Goal: Task Accomplishment & Management: Manage account settings

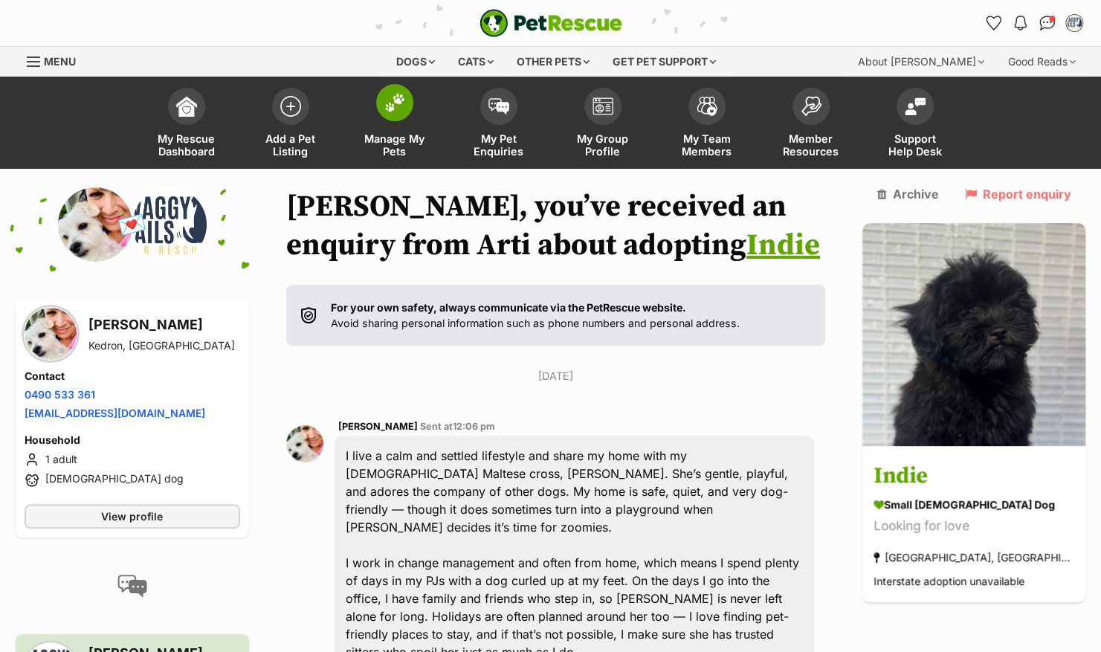
click at [410, 103] on span at bounding box center [394, 102] width 37 height 37
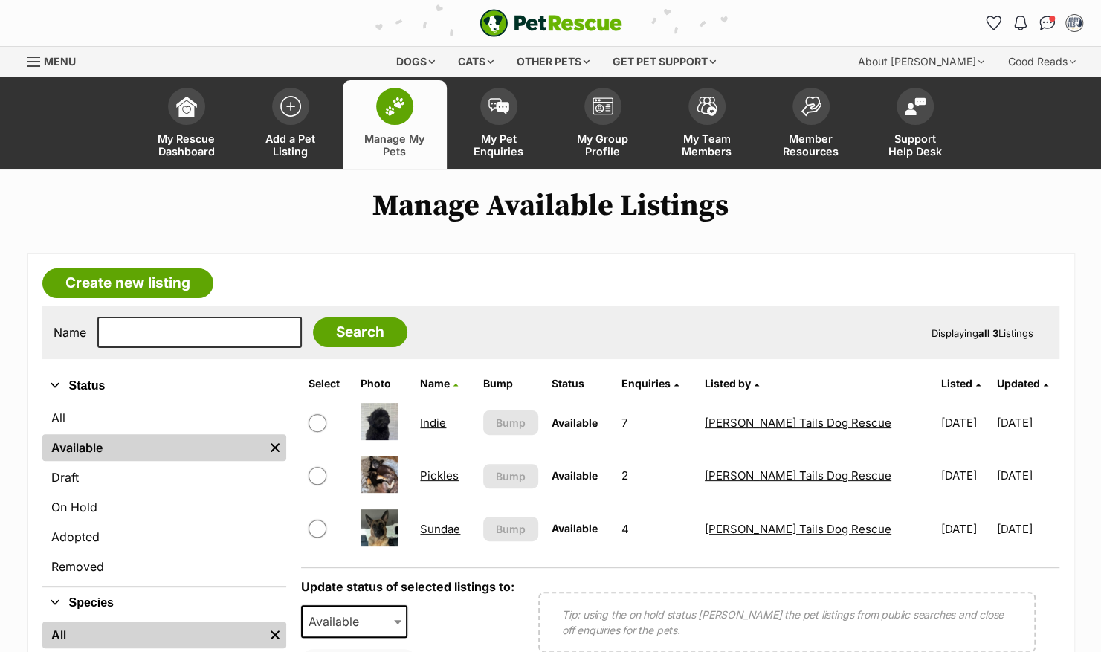
click at [316, 422] on input "checkbox" at bounding box center [318, 423] width 18 height 18
checkbox input "true"
click at [372, 627] on span "Available" at bounding box center [338, 621] width 71 height 21
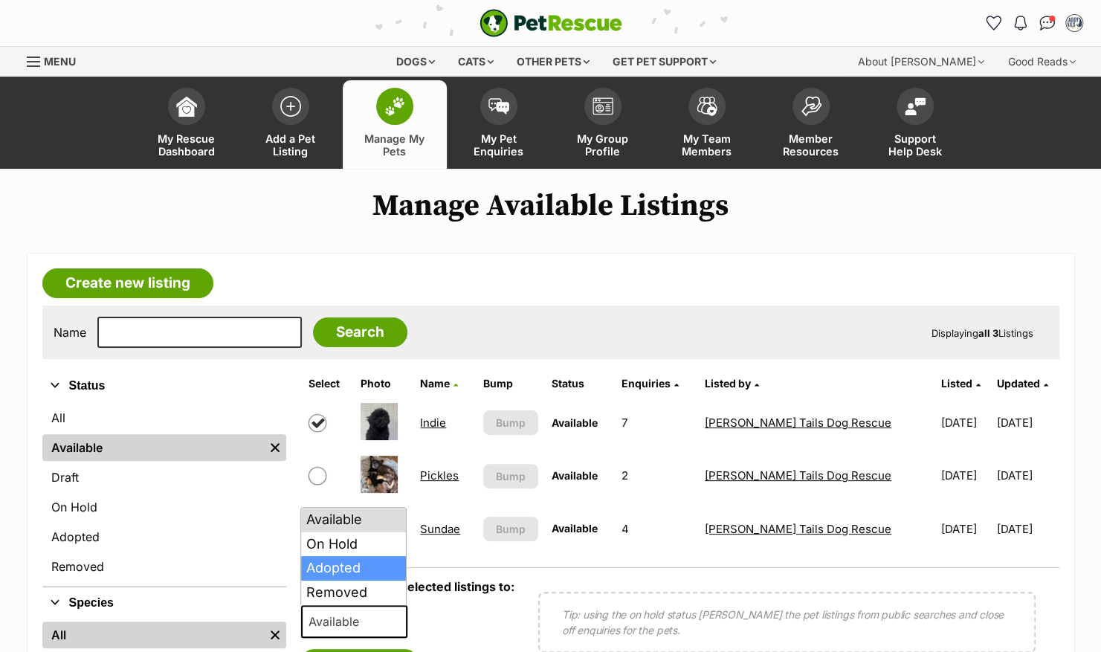
select select "rehomed"
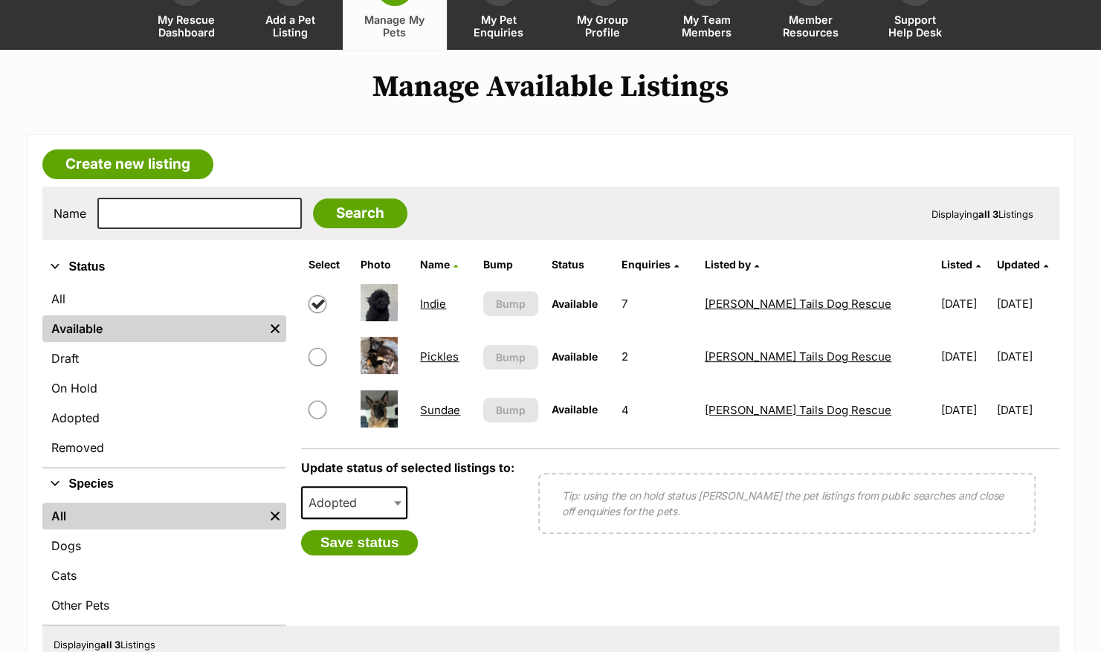
scroll to position [126, 0]
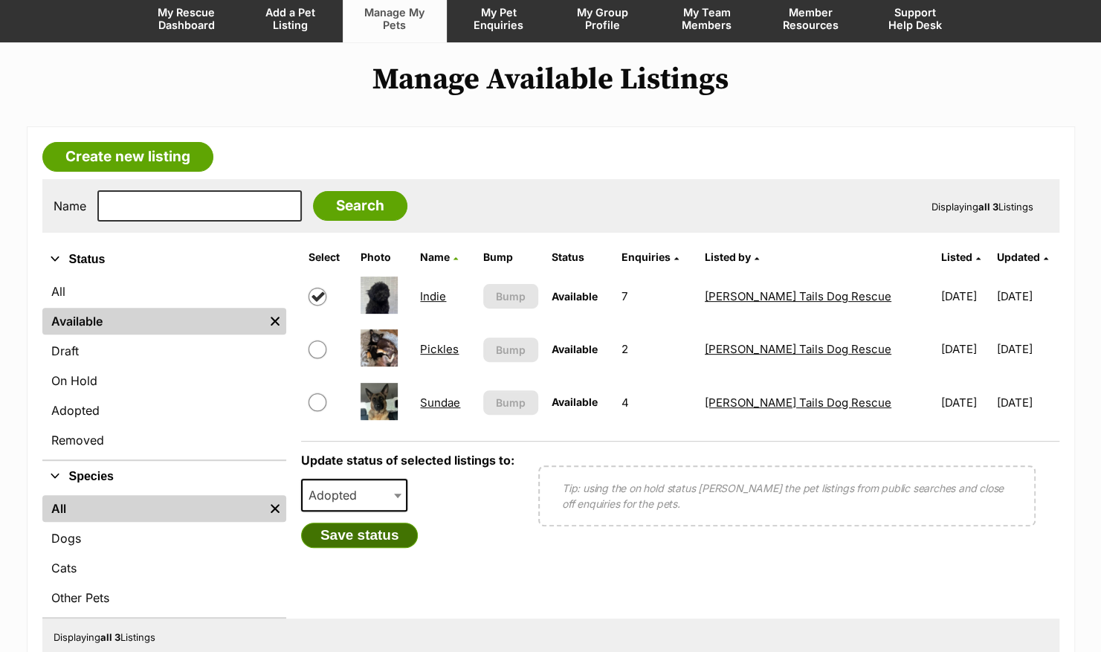
click at [352, 543] on button "Save status" at bounding box center [359, 535] width 117 height 25
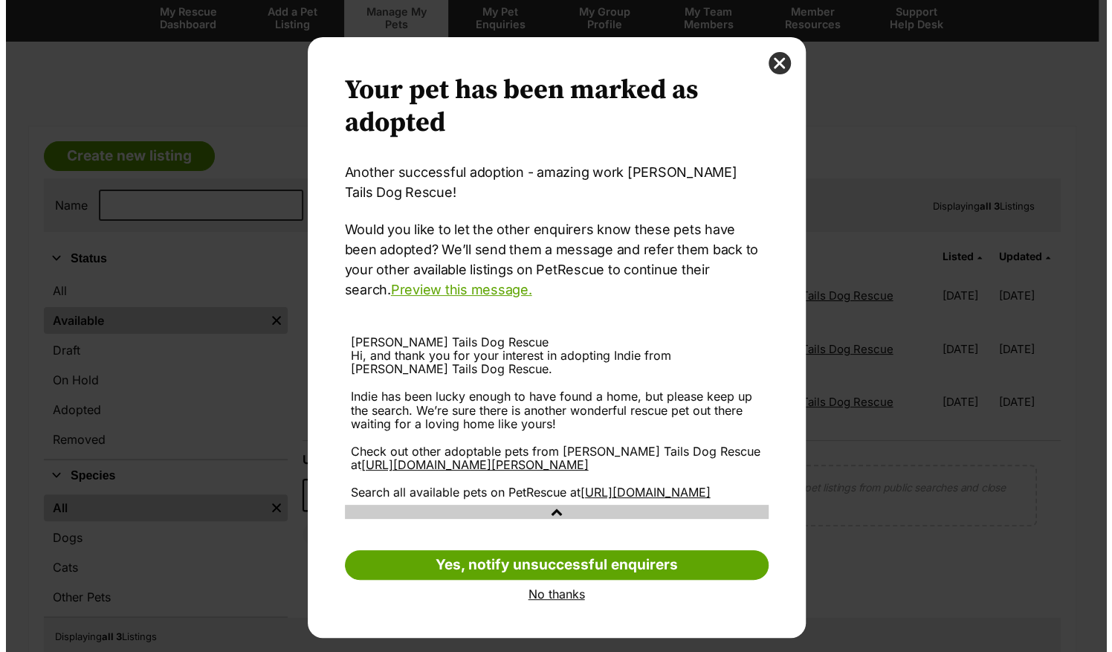
scroll to position [0, 0]
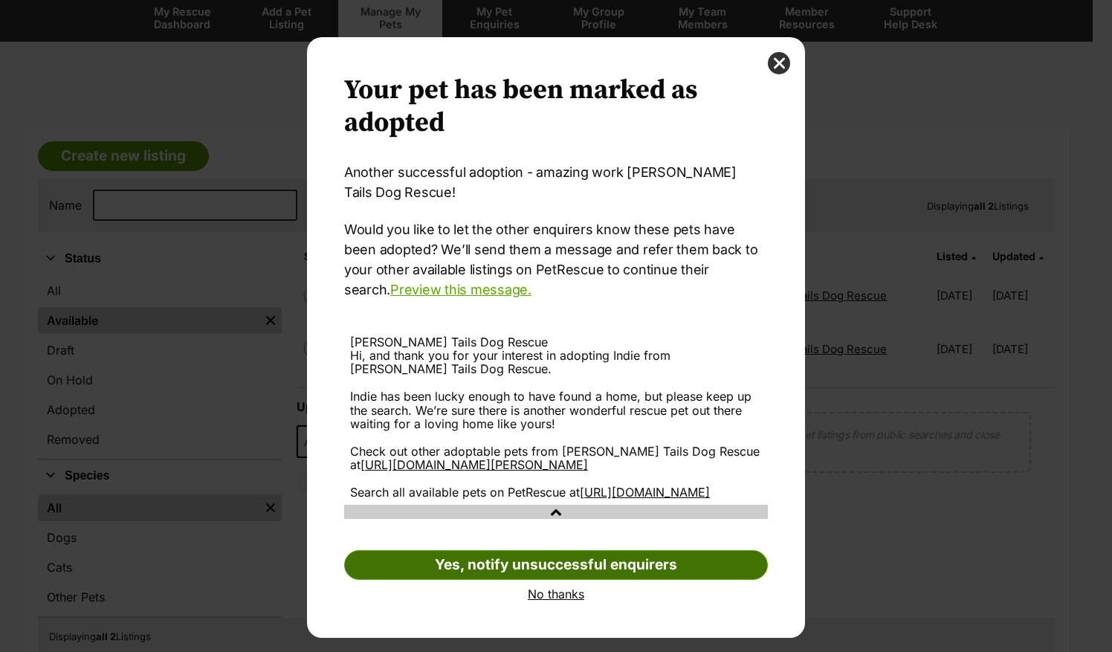
click at [583, 580] on link "Yes, notify unsuccessful enquirers" at bounding box center [556, 565] width 424 height 30
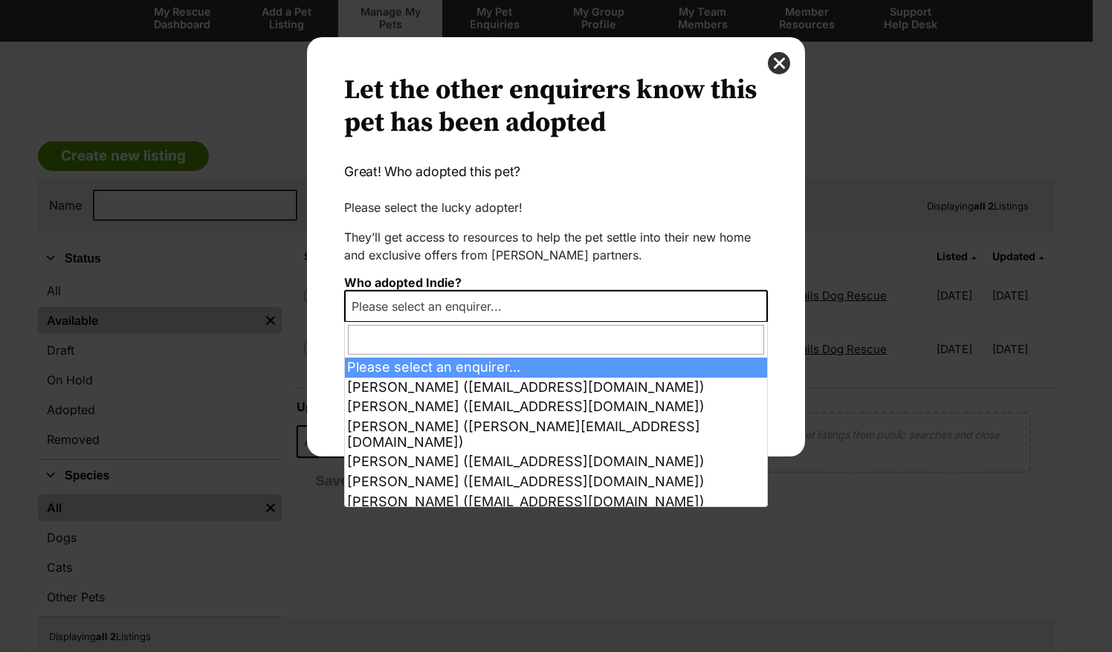
click at [587, 312] on span "Please select an enquirer..." at bounding box center [556, 306] width 424 height 33
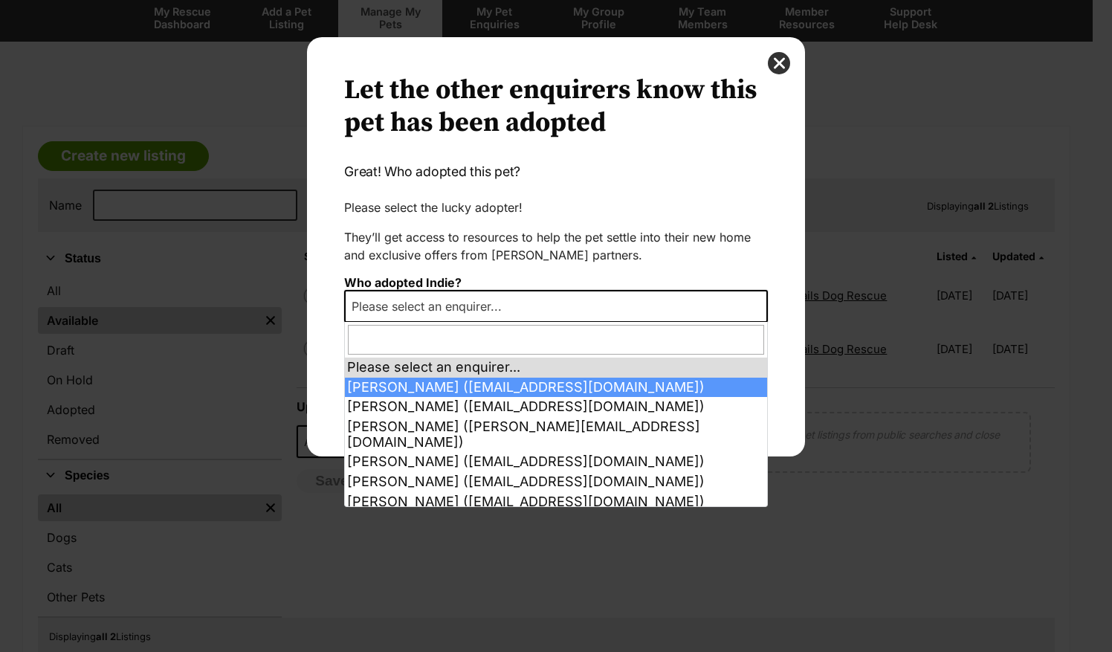
select select "2026512"
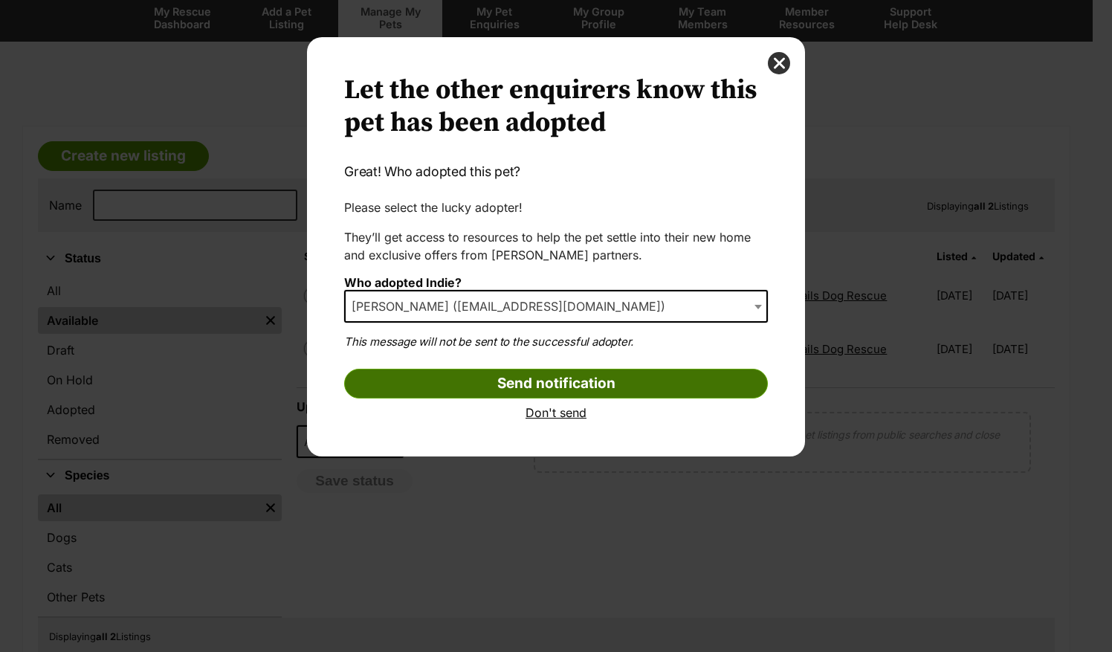
click at [555, 379] on input "Send notification" at bounding box center [556, 384] width 424 height 30
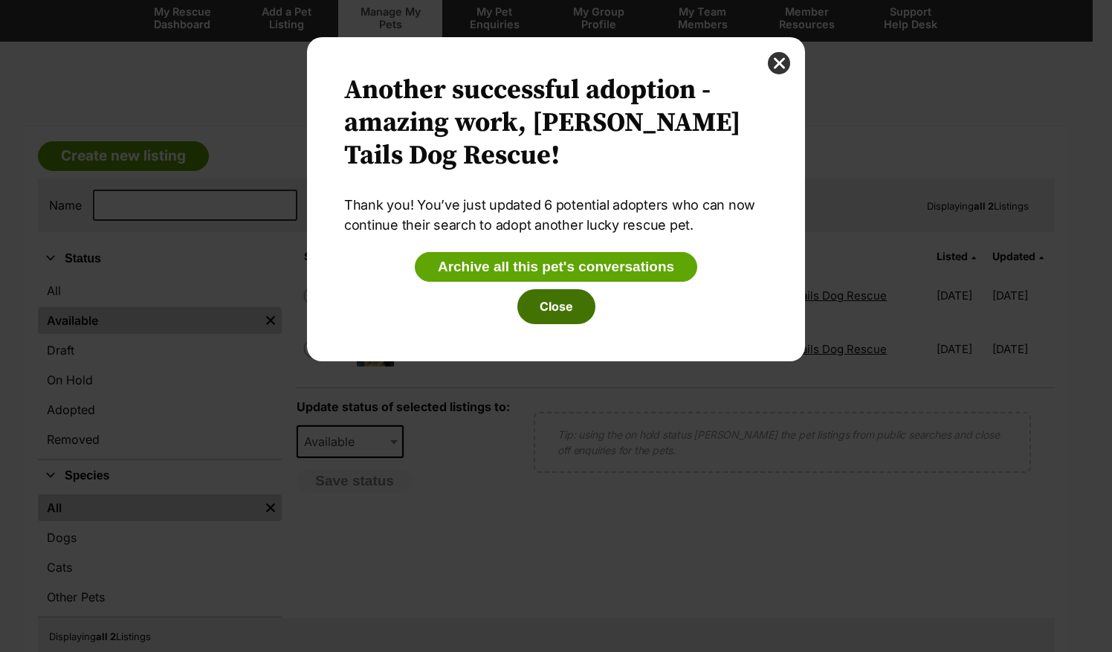
click at [555, 308] on button "Close" at bounding box center [556, 306] width 78 height 34
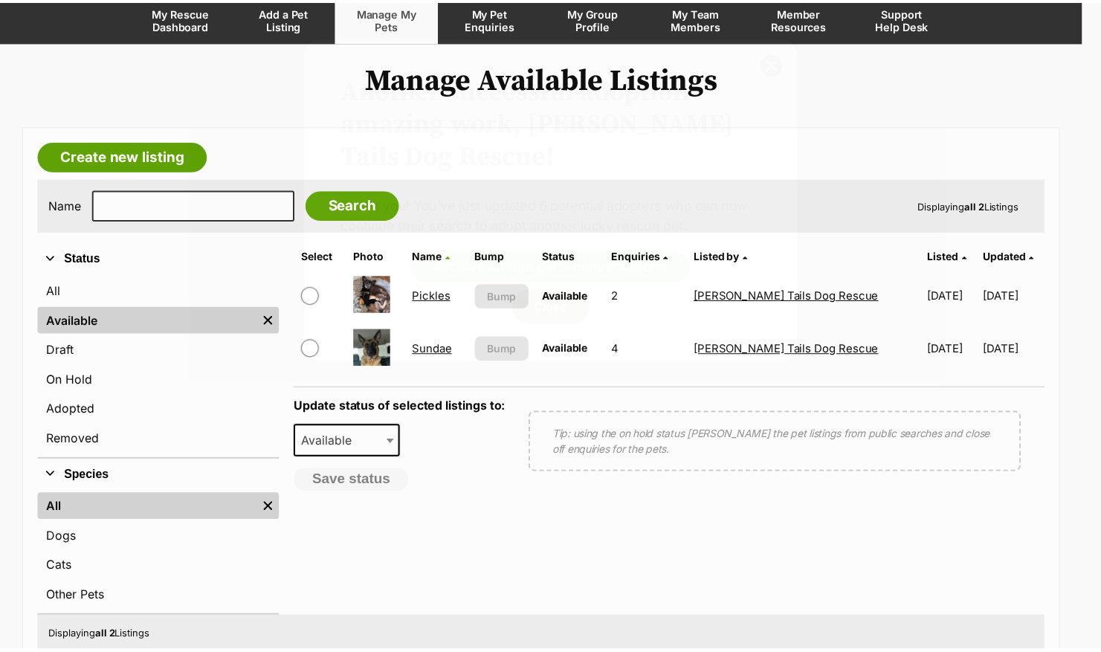
scroll to position [126, 0]
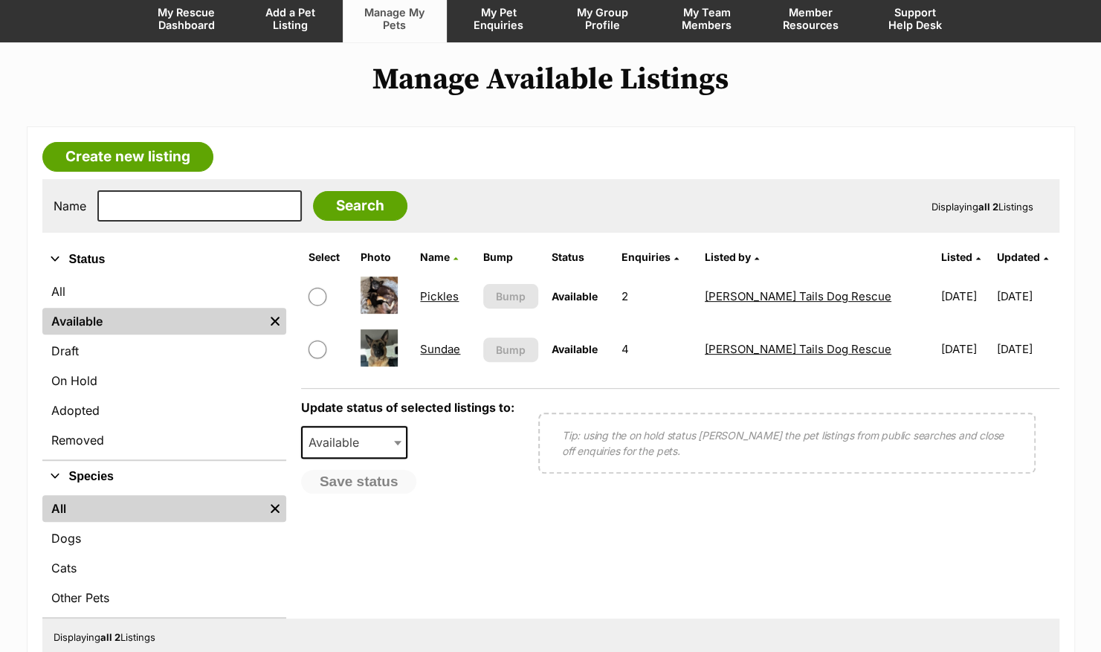
click at [439, 293] on link "Pickles" at bounding box center [439, 296] width 39 height 14
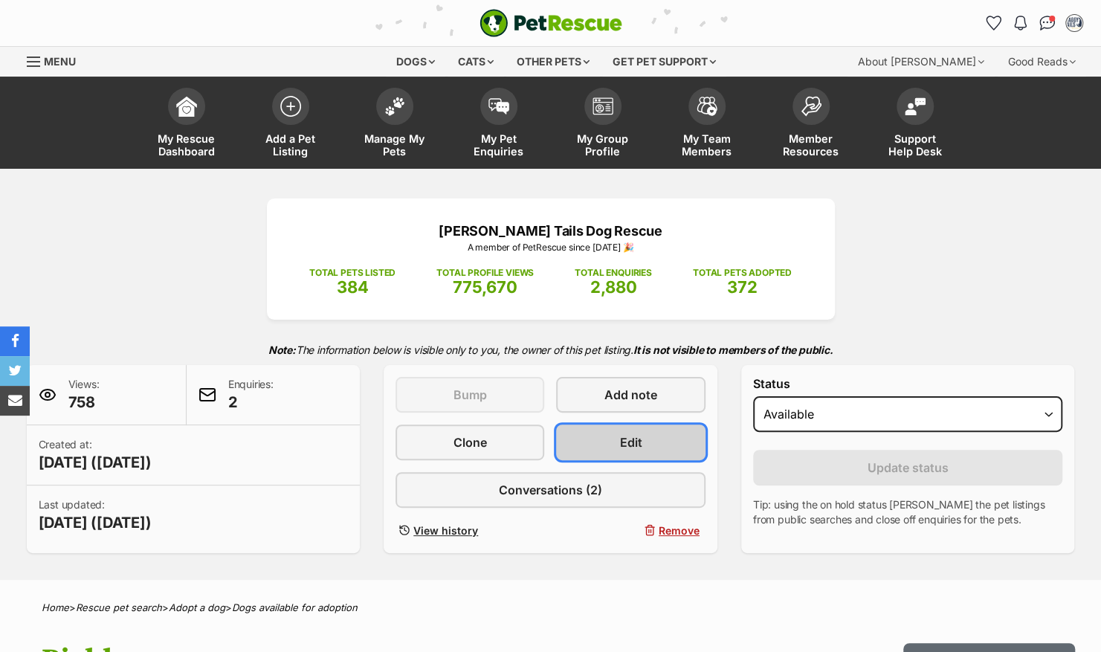
click at [621, 445] on span "Edit" at bounding box center [631, 442] width 22 height 18
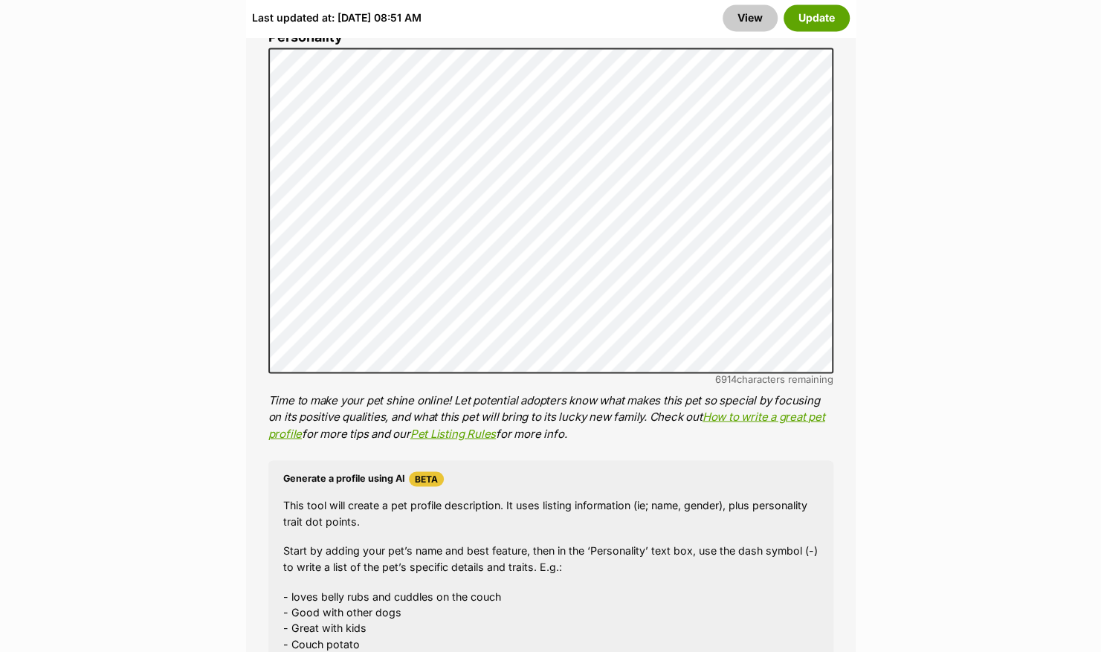
scroll to position [1260, 0]
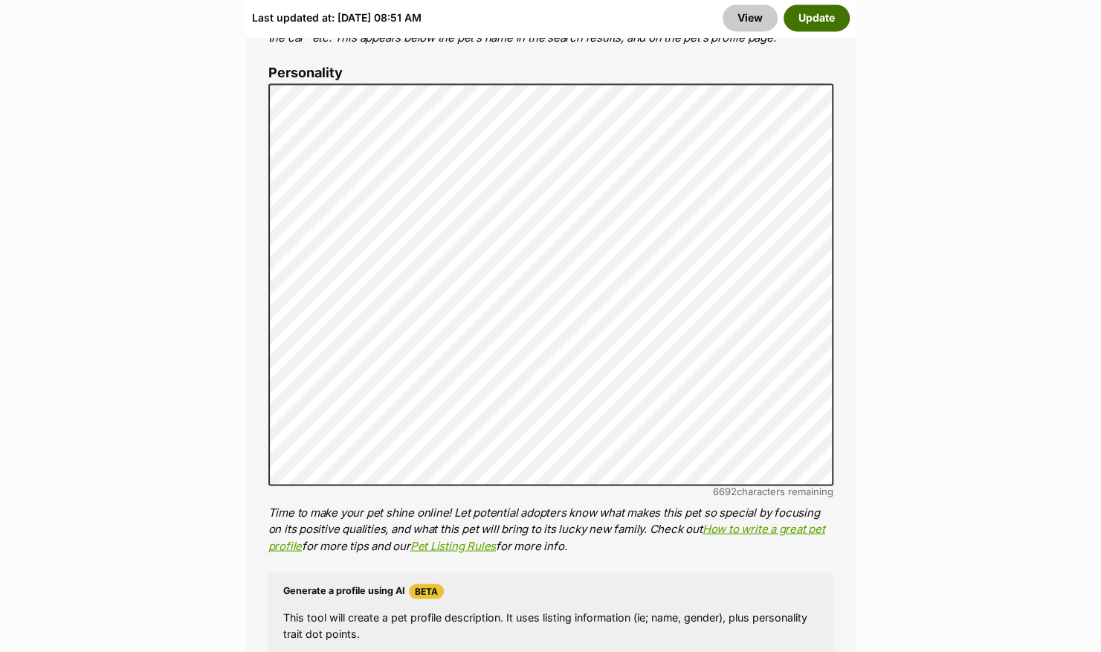
click at [820, 18] on button "Update" at bounding box center [817, 18] width 66 height 27
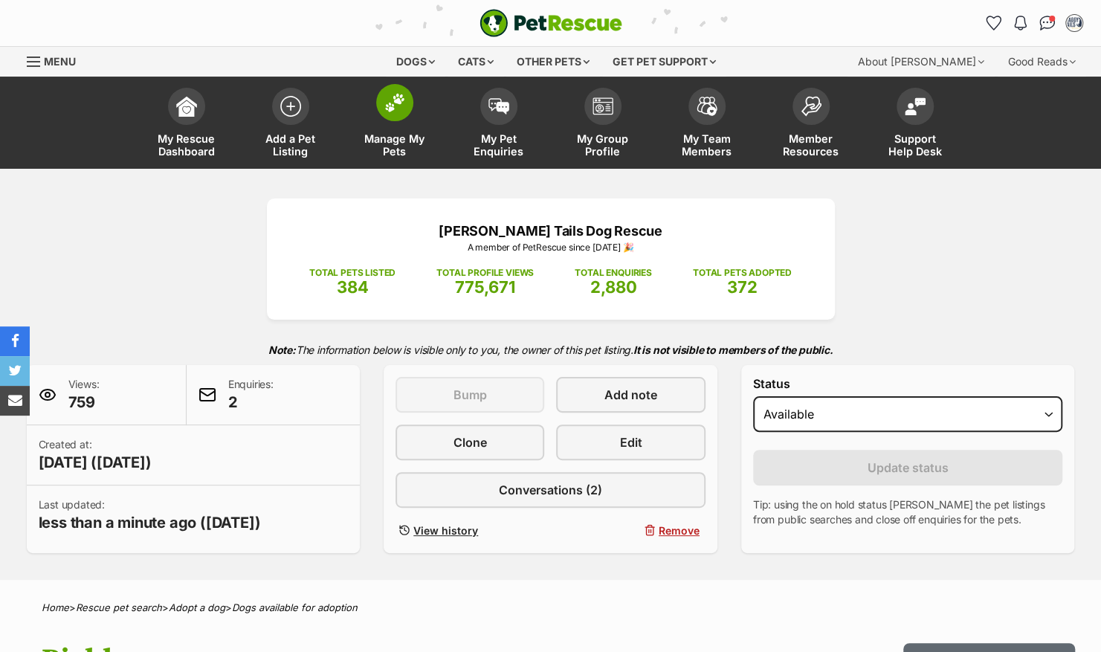
click at [378, 117] on link "Manage My Pets" at bounding box center [395, 124] width 104 height 88
